Goal: Task Accomplishment & Management: Use online tool/utility

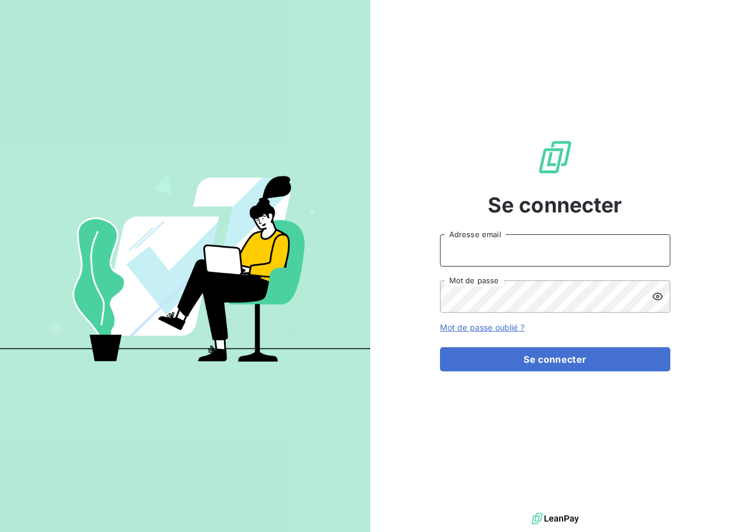
type input "[EMAIL_ADDRESS][DOMAIN_NAME]"
click at [617, 373] on div "Se connecter [EMAIL_ADDRESS][DOMAIN_NAME] Adresse email Mot de passe Mot de pas…" at bounding box center [555, 255] width 230 height 511
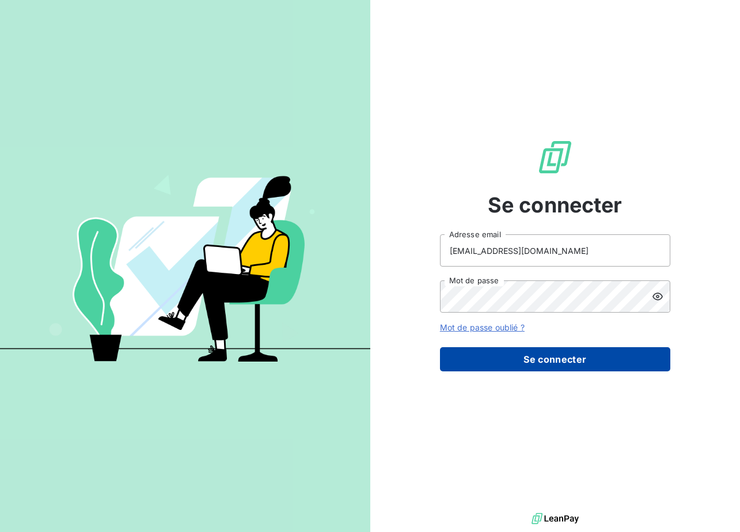
click at [606, 366] on button "Se connecter" at bounding box center [555, 359] width 230 height 24
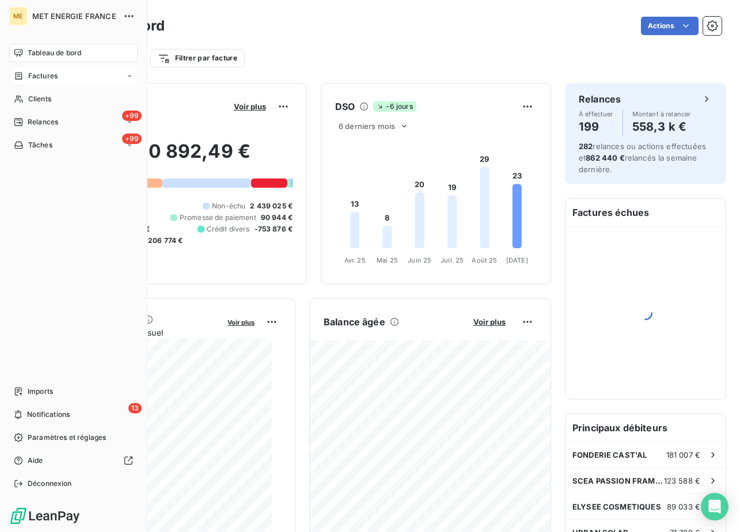
click at [46, 73] on span "Factures" at bounding box center [42, 76] width 29 height 10
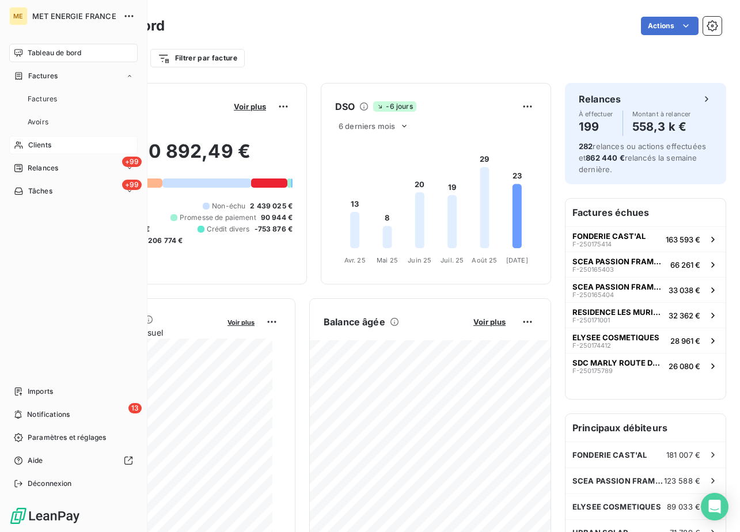
click at [35, 141] on span "Clients" at bounding box center [39, 145] width 23 height 10
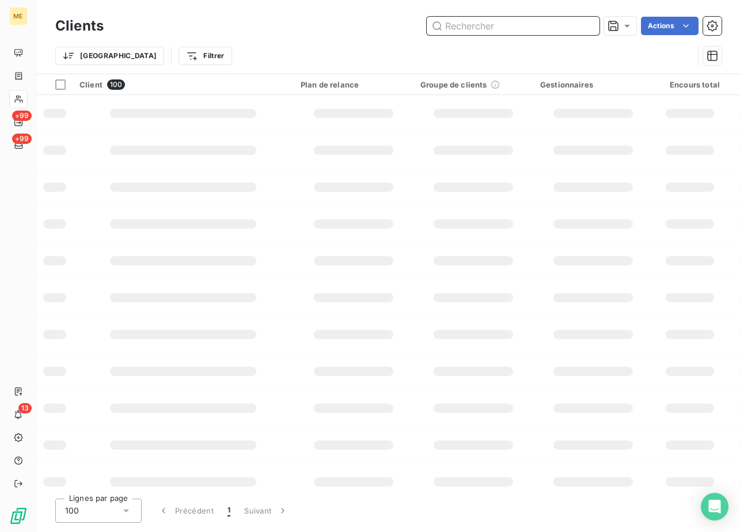
click at [482, 29] on input "text" at bounding box center [513, 26] width 173 height 18
paste input "METFRA000005567"
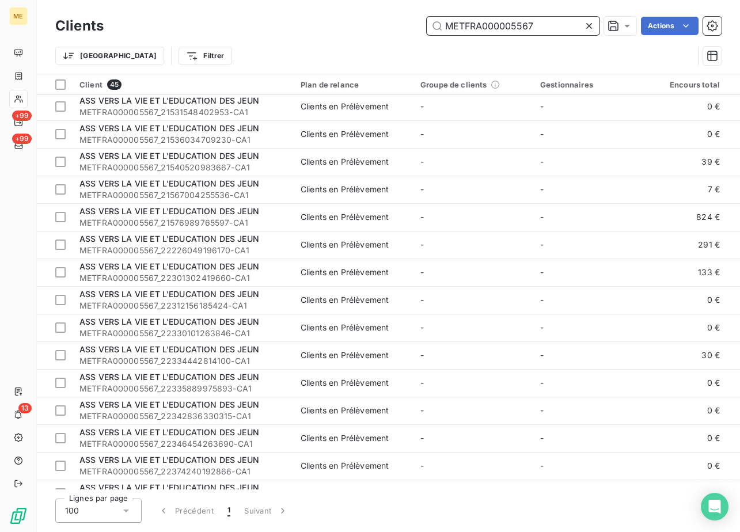
scroll to position [173, 0]
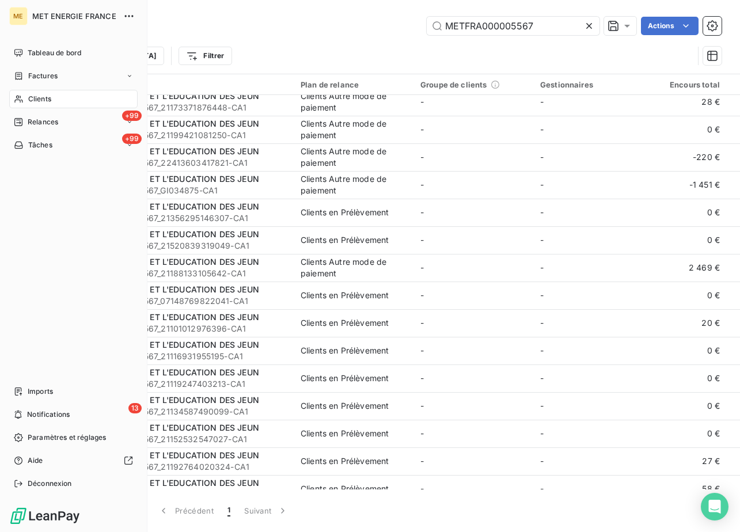
click at [22, 97] on icon at bounding box center [19, 99] width 10 height 9
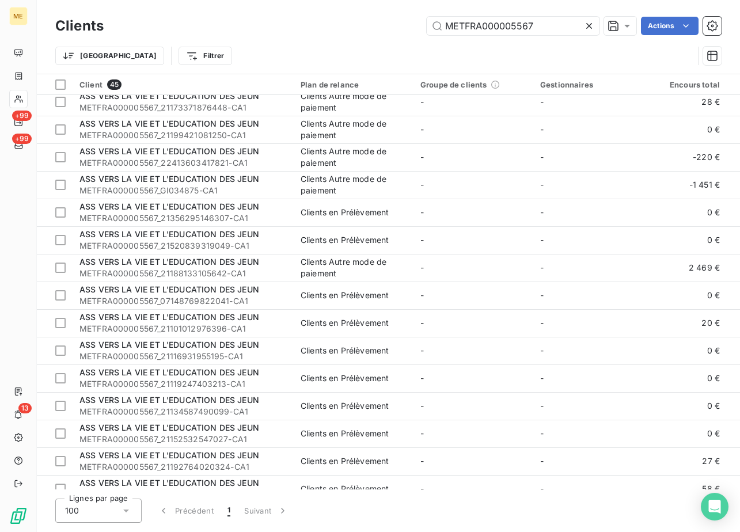
click at [644, 31] on html "ME +99 +99 13 Clients METFRA000005567 Actions Trier Filtrer Client 45 Plan de r…" at bounding box center [370, 266] width 740 height 532
click at [623, 33] on html "ME +99 +99 13 Clients METFRA000005567 Actions Groupes de clients Propriétés Cli…" at bounding box center [370, 266] width 740 height 532
click at [667, 27] on html "ME +99 +99 13 Clients METFRA000005567 Actions Trier Filtrer Client 45 Plan de r…" at bounding box center [370, 266] width 740 height 532
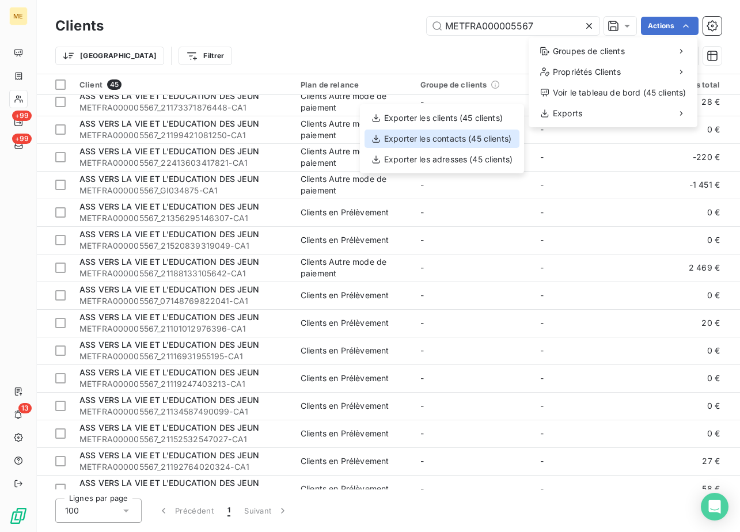
click at [453, 142] on div "Exporter les contacts (45 clients)" at bounding box center [442, 139] width 155 height 18
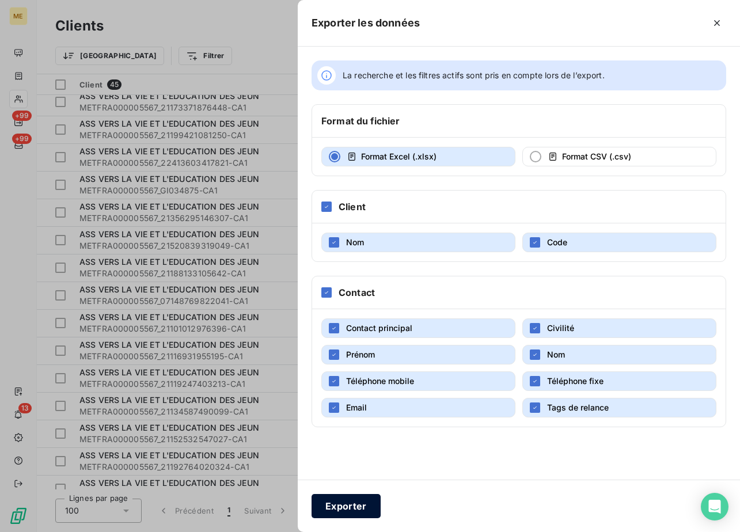
click at [328, 504] on button "Exporter" at bounding box center [346, 506] width 69 height 24
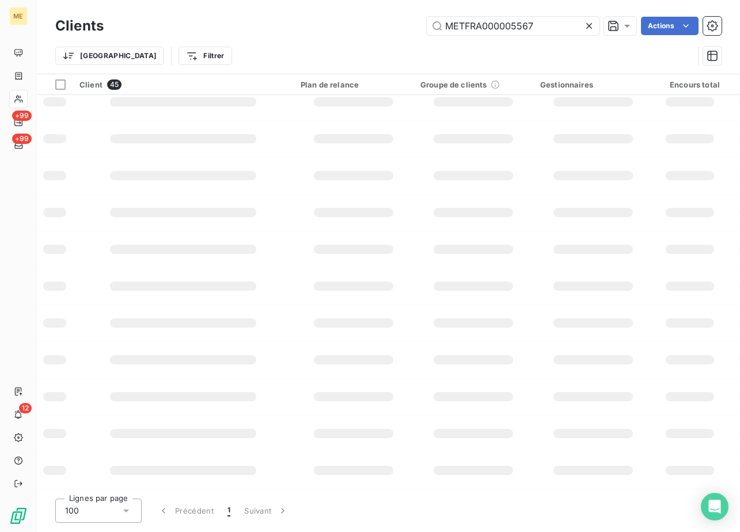
scroll to position [164, 0]
click at [553, 32] on input "METFRA000005567" at bounding box center [513, 26] width 173 height 18
click at [523, 26] on input "METFRA000005567" at bounding box center [513, 26] width 173 height 18
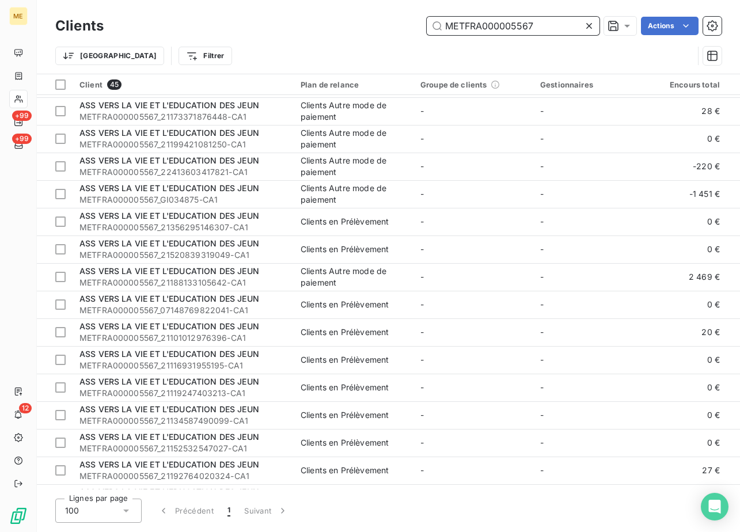
scroll to position [173, 0]
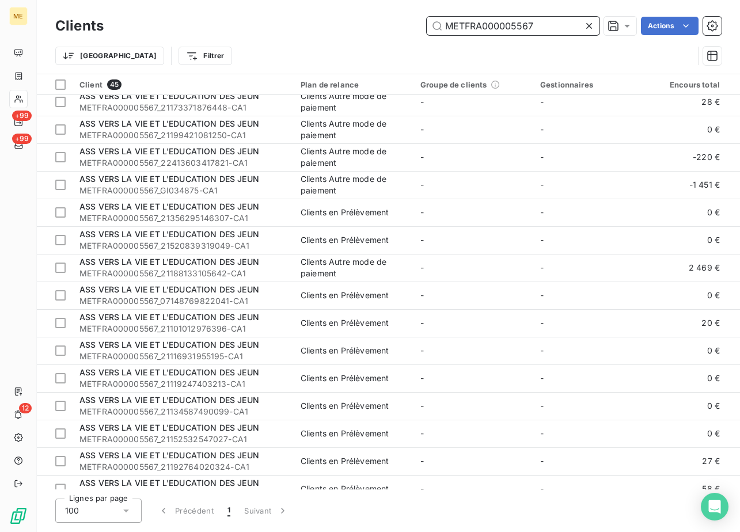
click at [526, 26] on input "METFRA000005567" at bounding box center [513, 26] width 173 height 18
paste input "945"
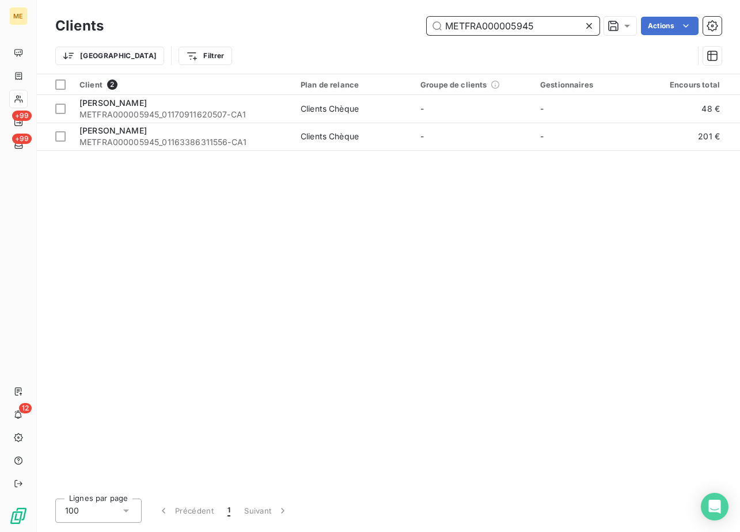
scroll to position [0, 0]
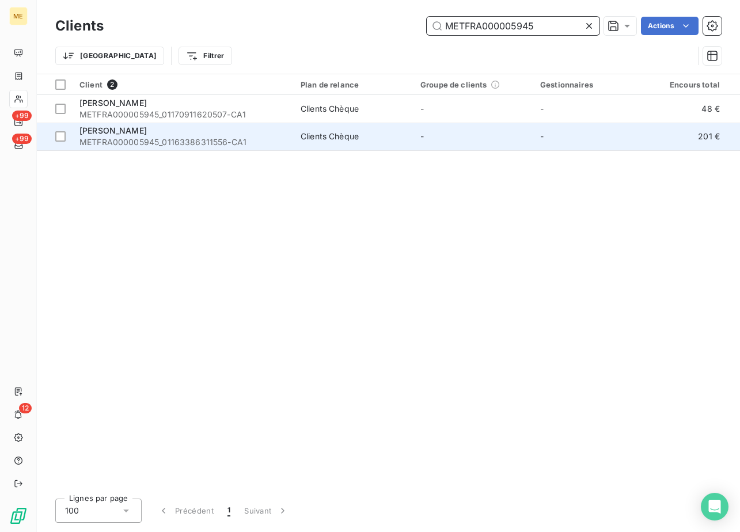
type input "METFRA000005945"
click at [153, 136] on div "[PERSON_NAME]" at bounding box center [183, 131] width 207 height 12
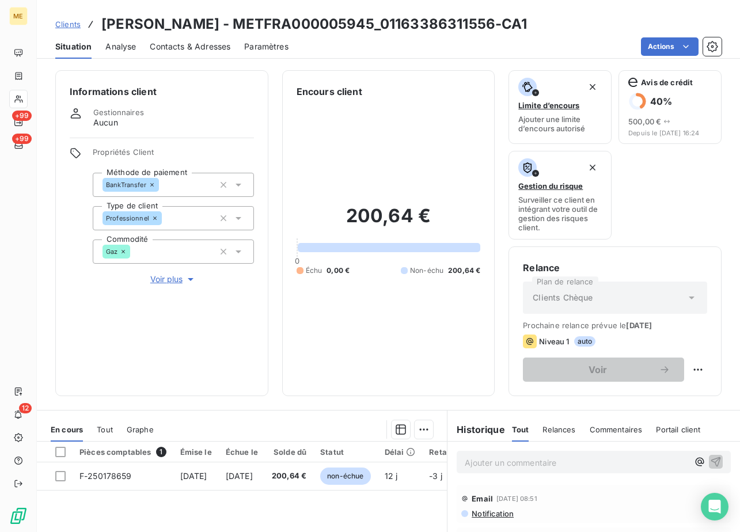
click at [62, 23] on span "Clients" at bounding box center [67, 24] width 25 height 9
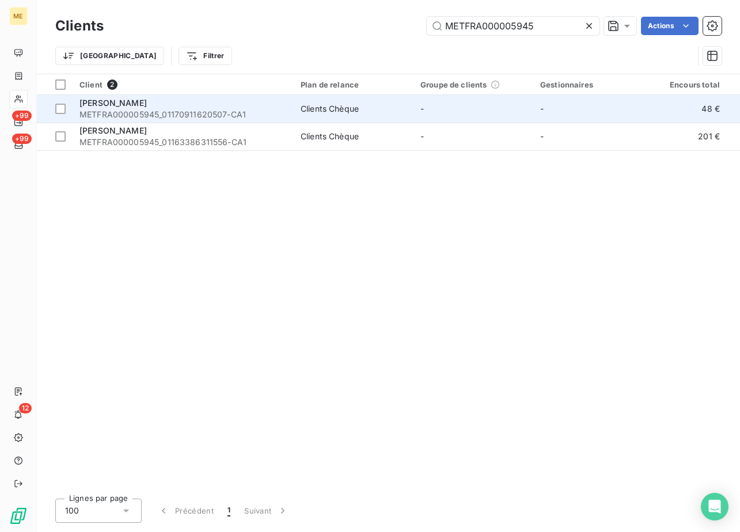
click at [195, 116] on span "METFRA000005945_01170911620507-CA1" at bounding box center [183, 115] width 207 height 12
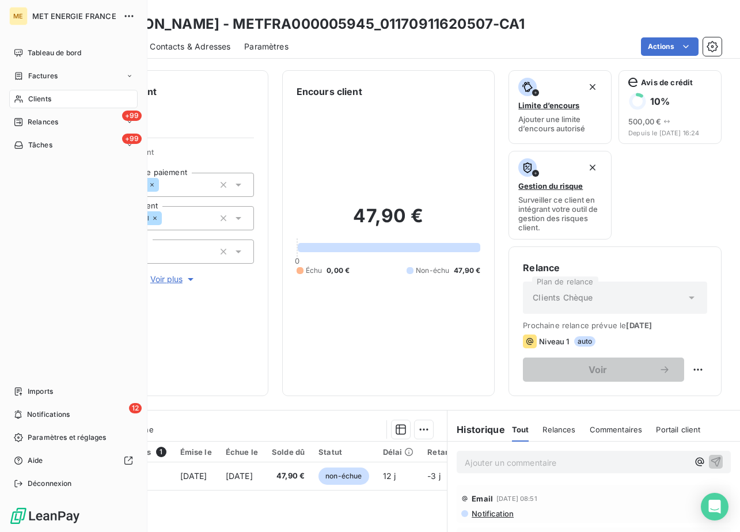
click at [58, 103] on div "Clients" at bounding box center [73, 99] width 128 height 18
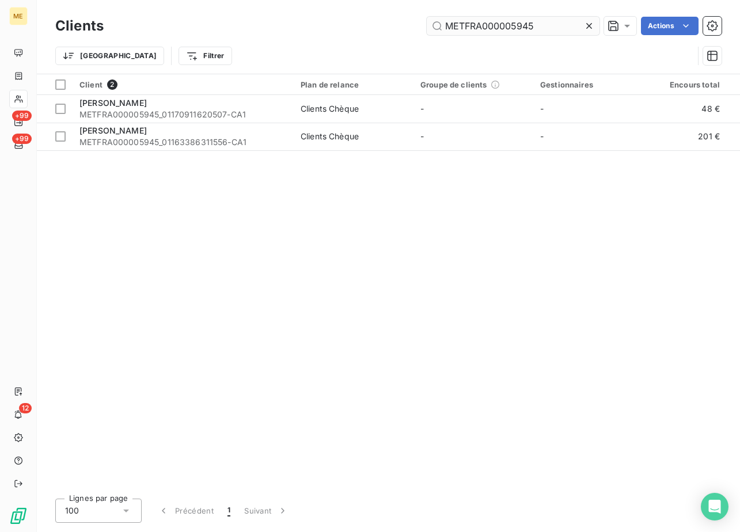
click at [531, 22] on input "METFRA000005945" at bounding box center [513, 26] width 173 height 18
click at [531, 21] on input "METFRA000005945" at bounding box center [513, 26] width 173 height 18
click at [531, 23] on input "METFRA000005945" at bounding box center [513, 26] width 173 height 18
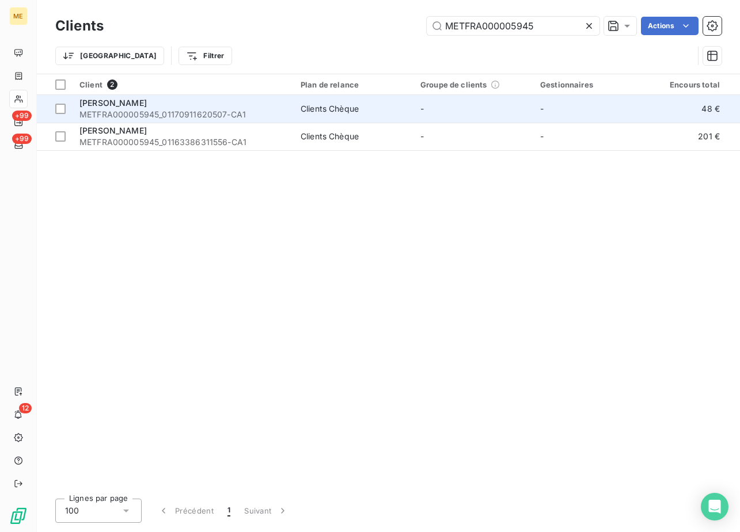
click at [134, 105] on span "[PERSON_NAME]" at bounding box center [113, 103] width 67 height 10
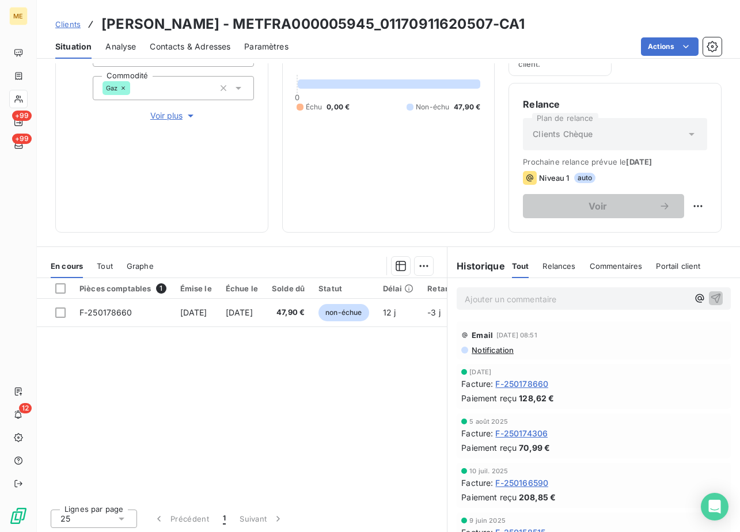
scroll to position [166, 0]
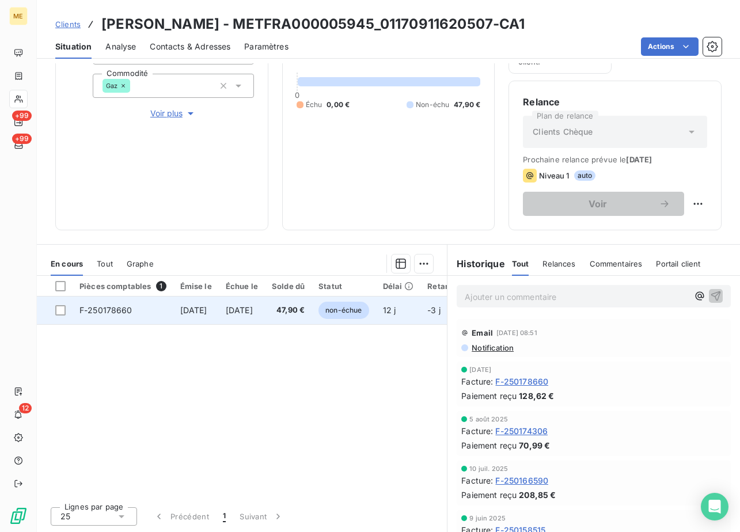
click at [140, 308] on td "F-250178660" at bounding box center [123, 311] width 101 height 28
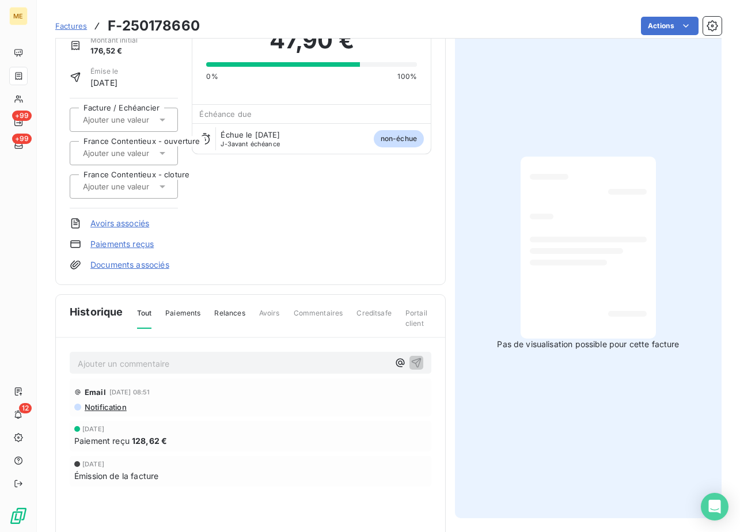
scroll to position [105, 0]
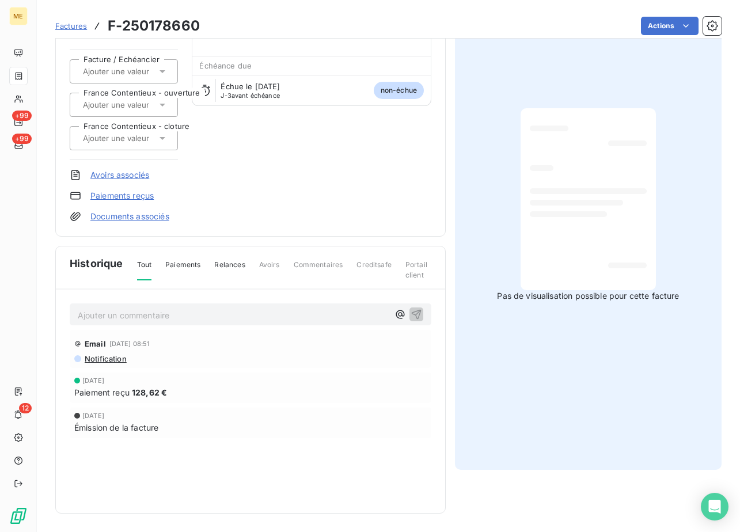
click at [654, 275] on div "Pas de visualisation possible pour cette facture" at bounding box center [588, 205] width 267 height 530
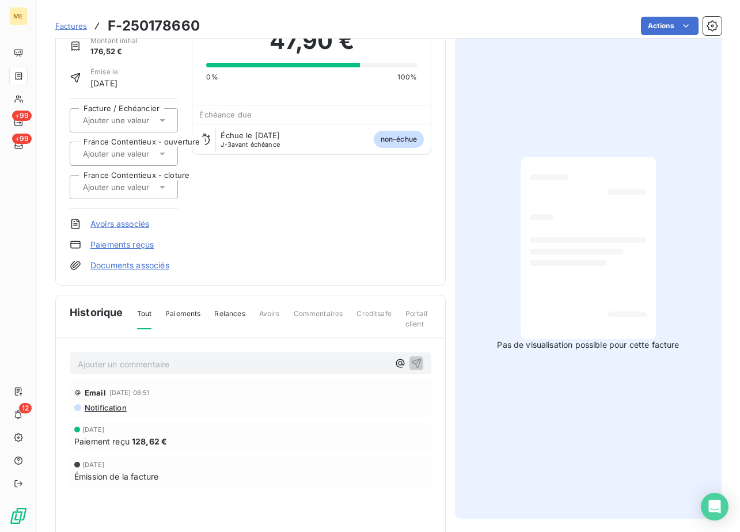
scroll to position [0, 0]
